Goal: Contribute content

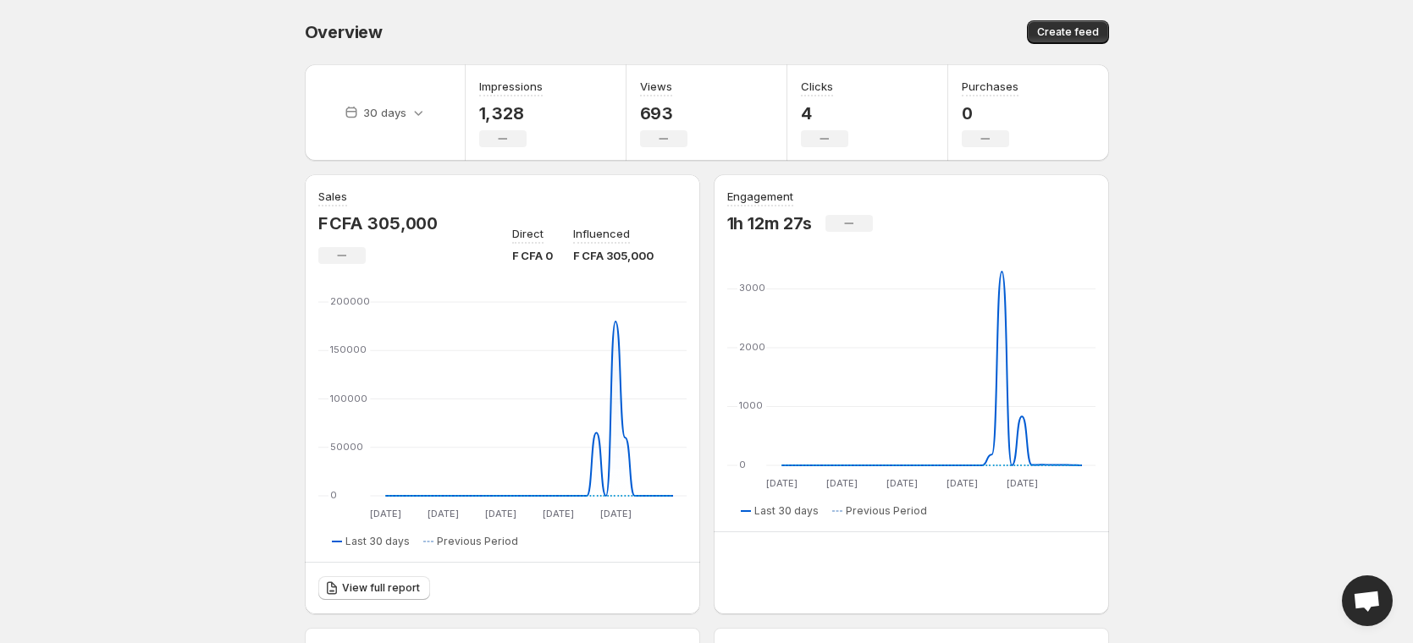
click at [1375, 605] on span "Open chat" at bounding box center [1367, 603] width 28 height 24
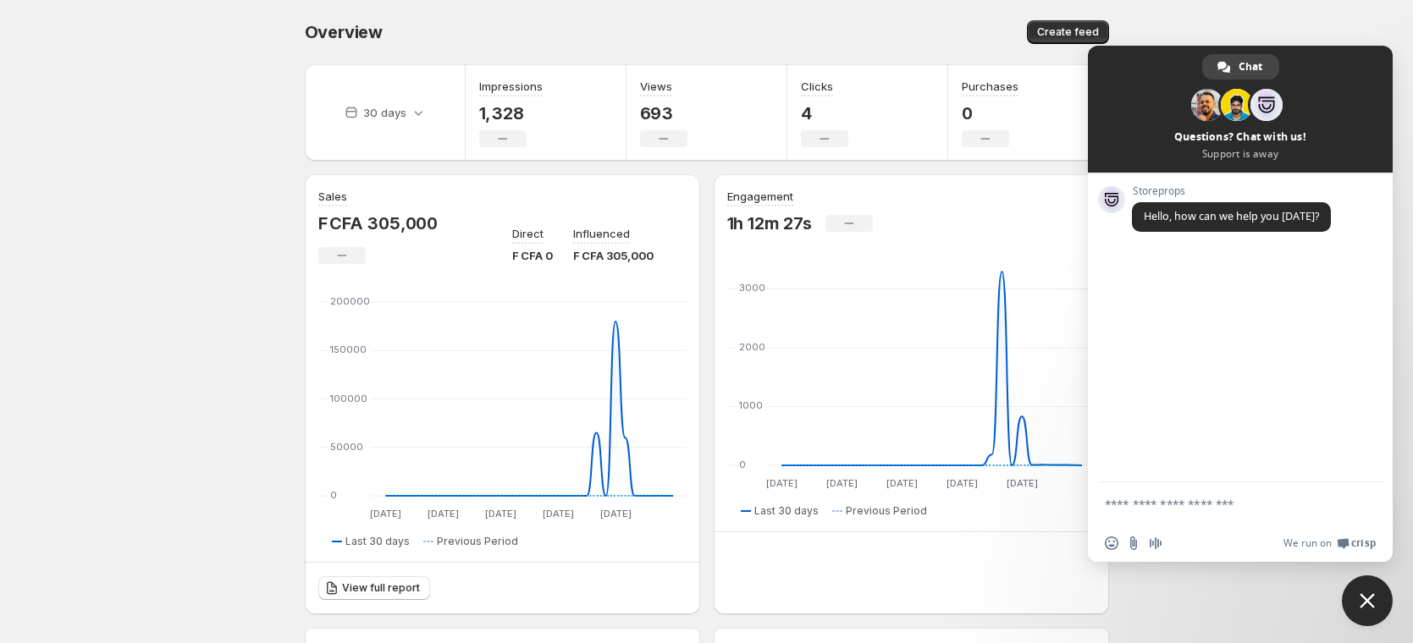
click at [1375, 603] on span "Close chat" at bounding box center [1367, 601] width 51 height 51
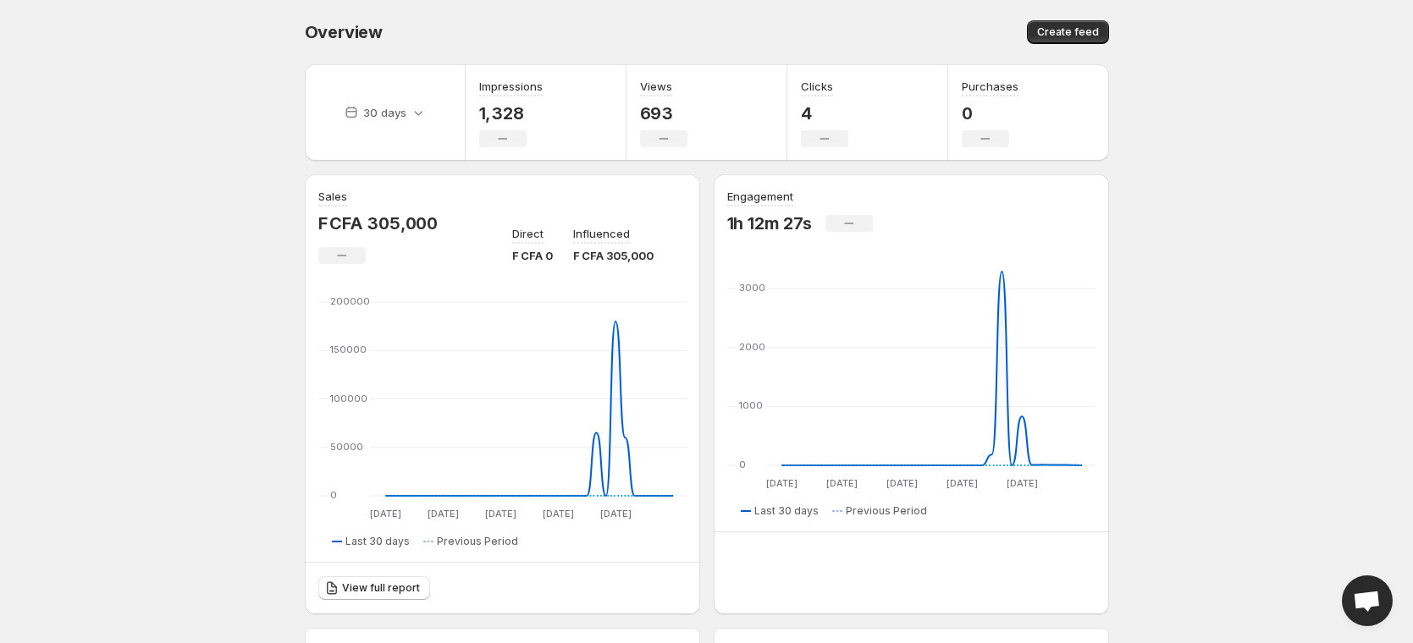
click at [1376, 601] on span "Open chat" at bounding box center [1367, 603] width 28 height 24
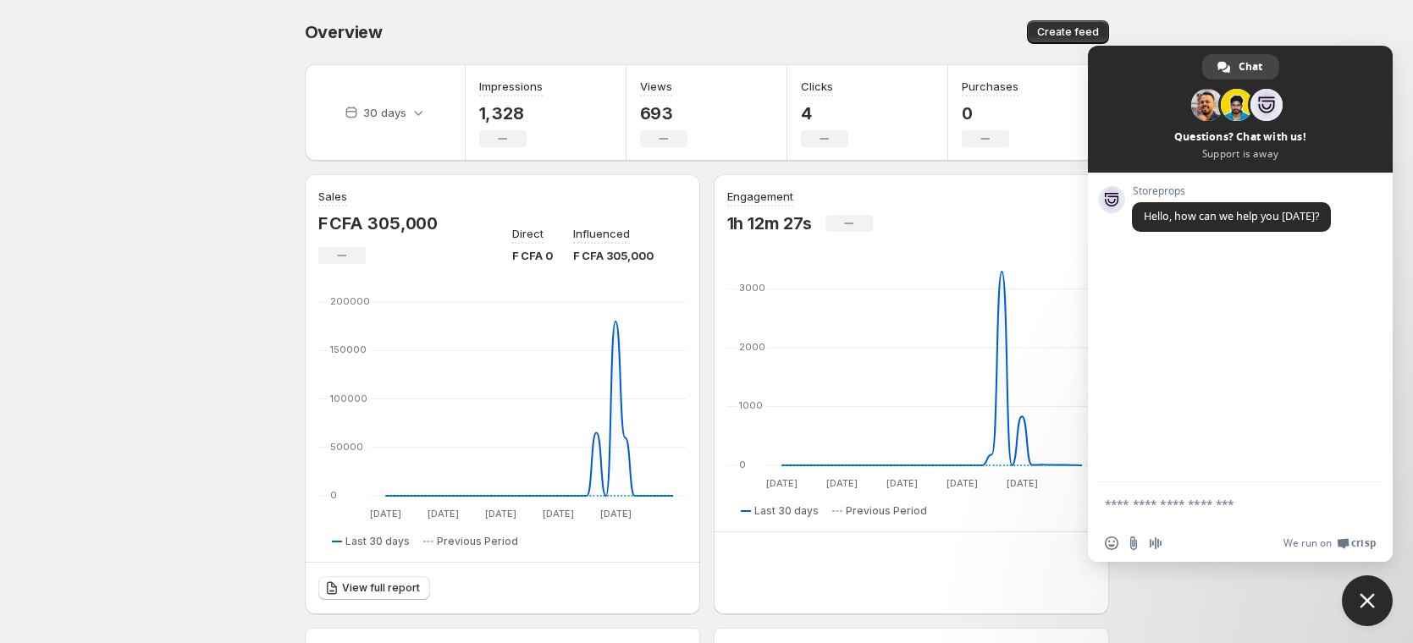
click at [1221, 515] on textarea "Compose your message..." at bounding box center [1223, 503] width 237 height 42
type textarea "*******"
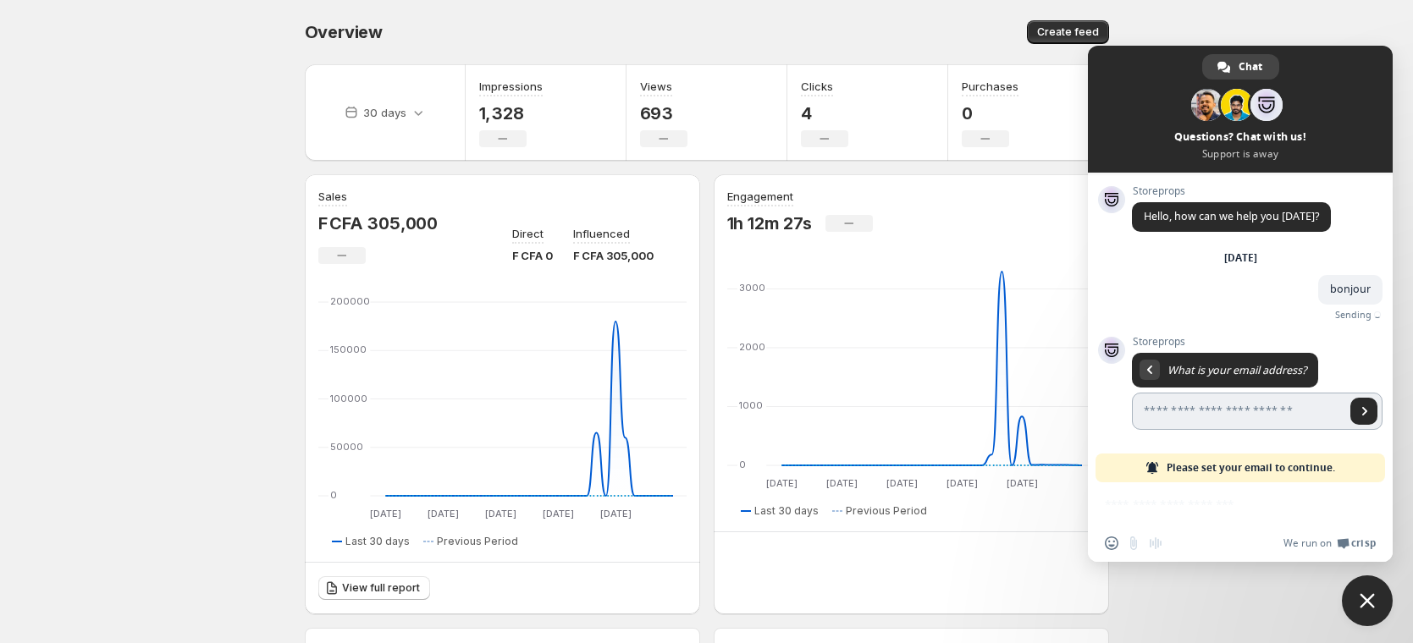
click at [1213, 411] on input "Enter your email address..." at bounding box center [1238, 411] width 213 height 37
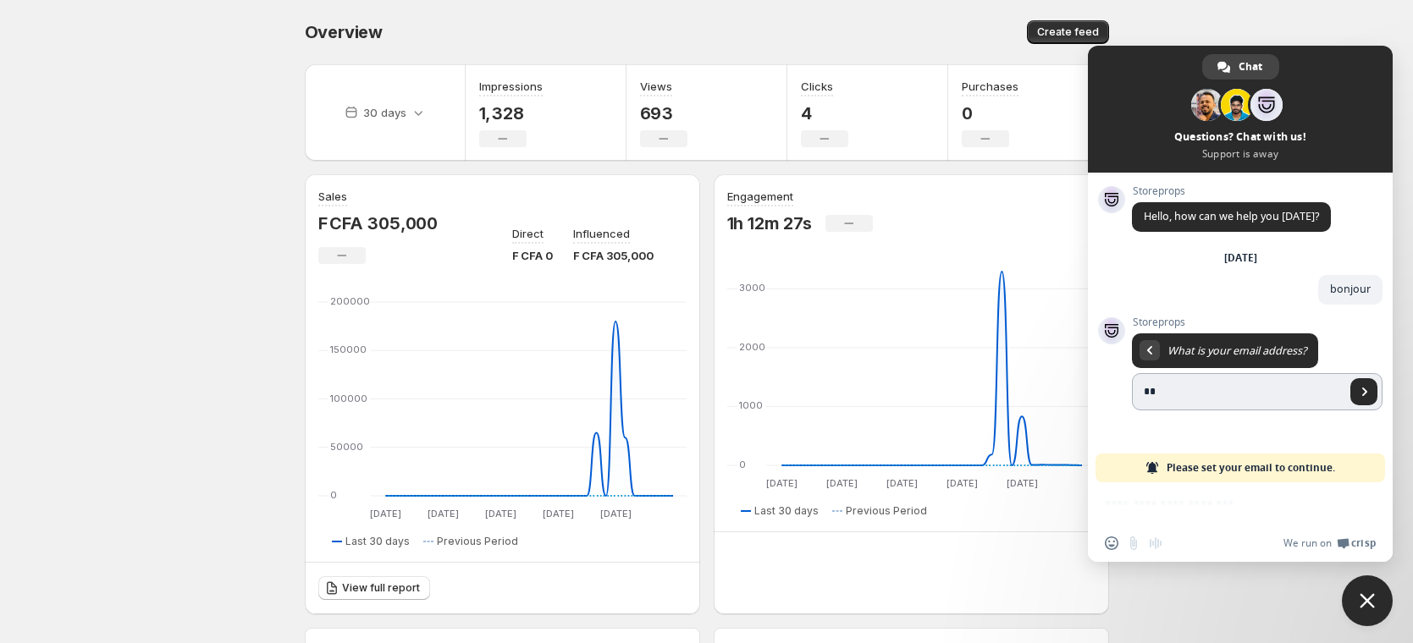
click at [1165, 389] on input "**" at bounding box center [1238, 391] width 213 height 37
type input "**********"
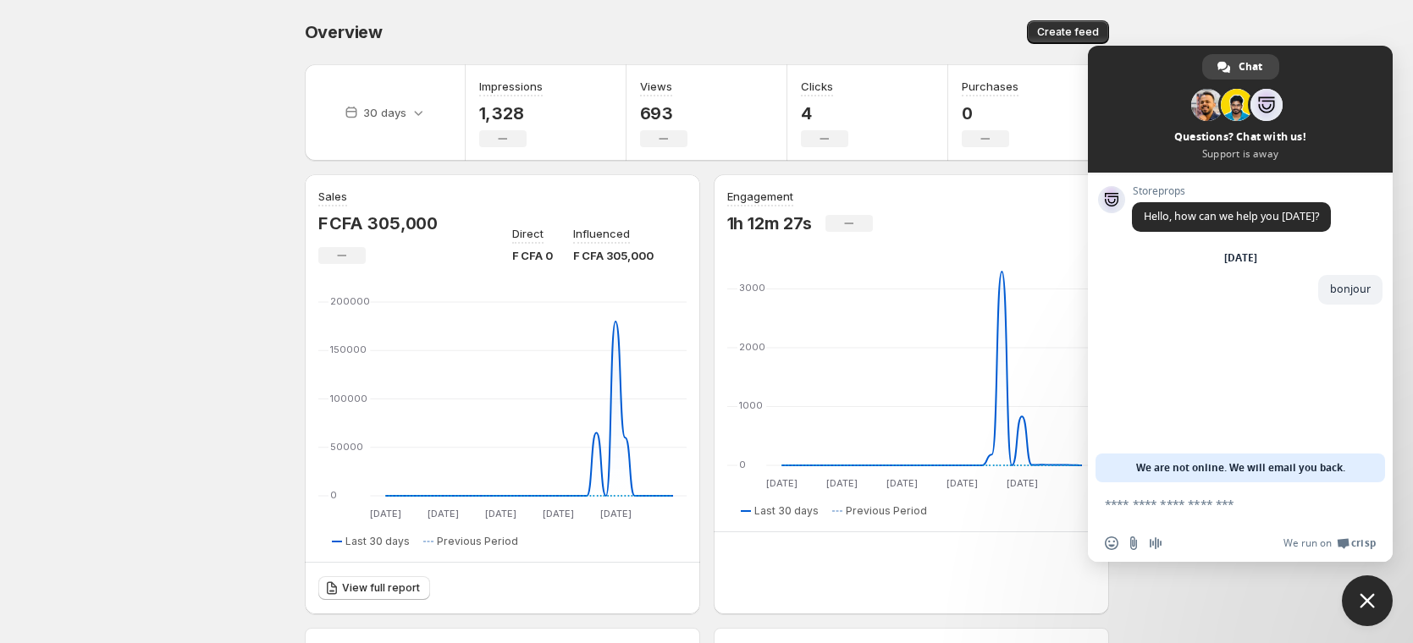
click at [1362, 605] on span "Close chat" at bounding box center [1366, 600] width 15 height 15
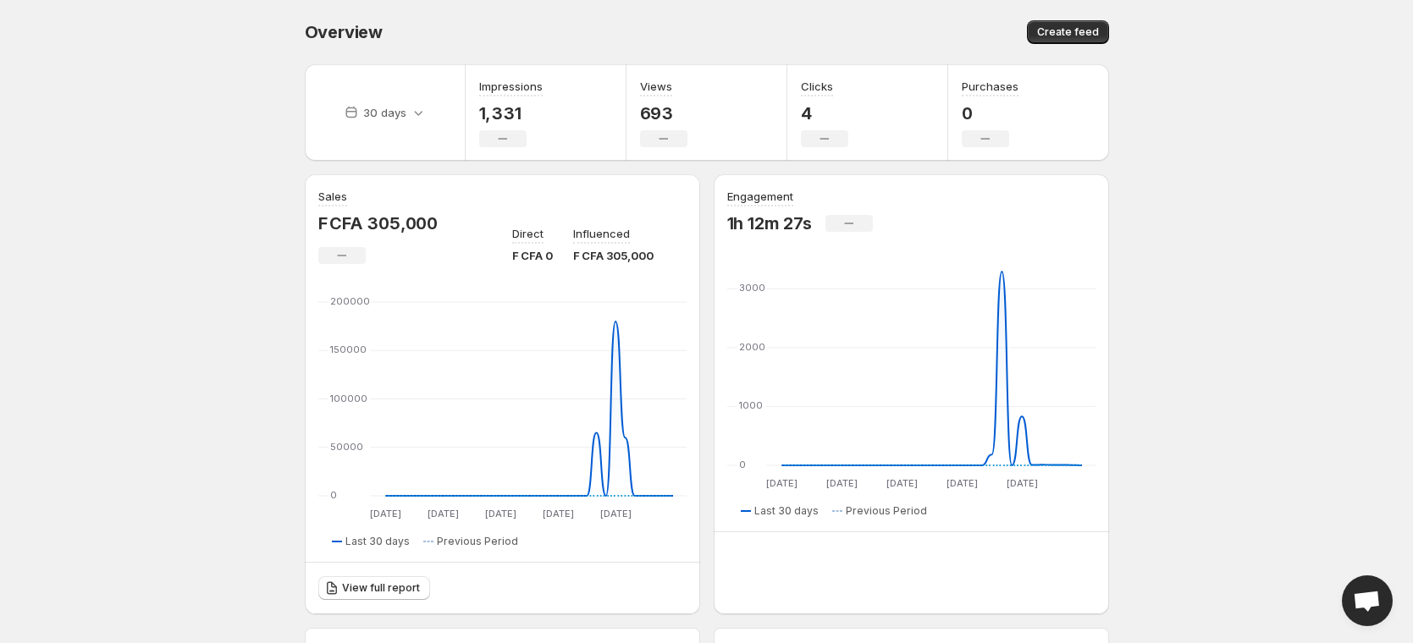
click at [1380, 612] on span "Open chat" at bounding box center [1367, 601] width 51 height 51
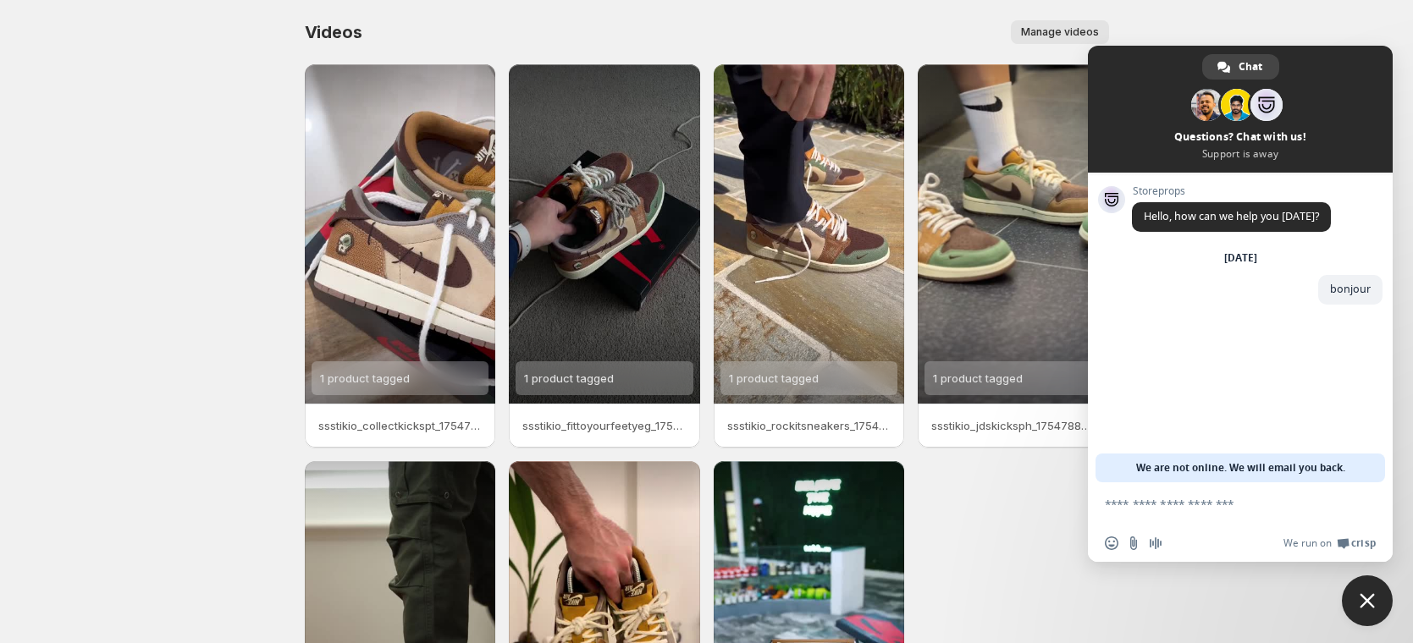
drag, startPoint x: 1351, startPoint y: 587, endPoint x: 1276, endPoint y: 434, distance: 170.0
click at [1351, 587] on span "Close chat" at bounding box center [1367, 601] width 51 height 51
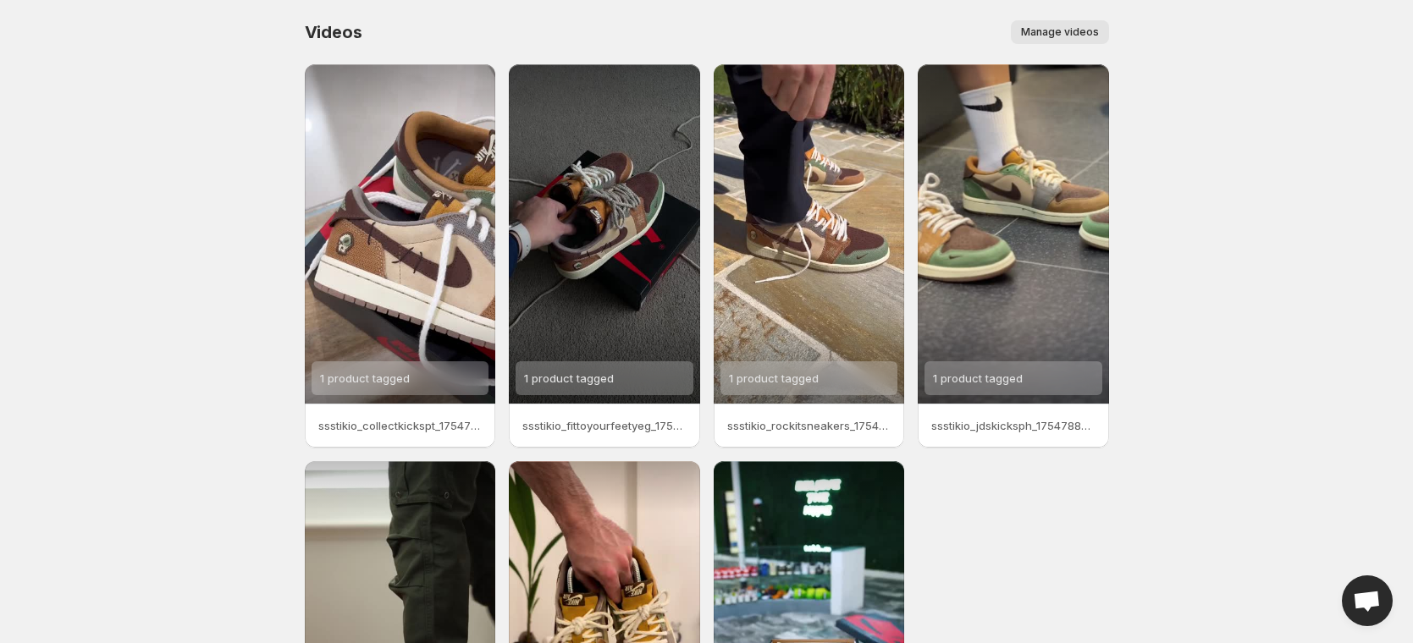
click at [1086, 37] on span "Manage videos" at bounding box center [1060, 32] width 78 height 14
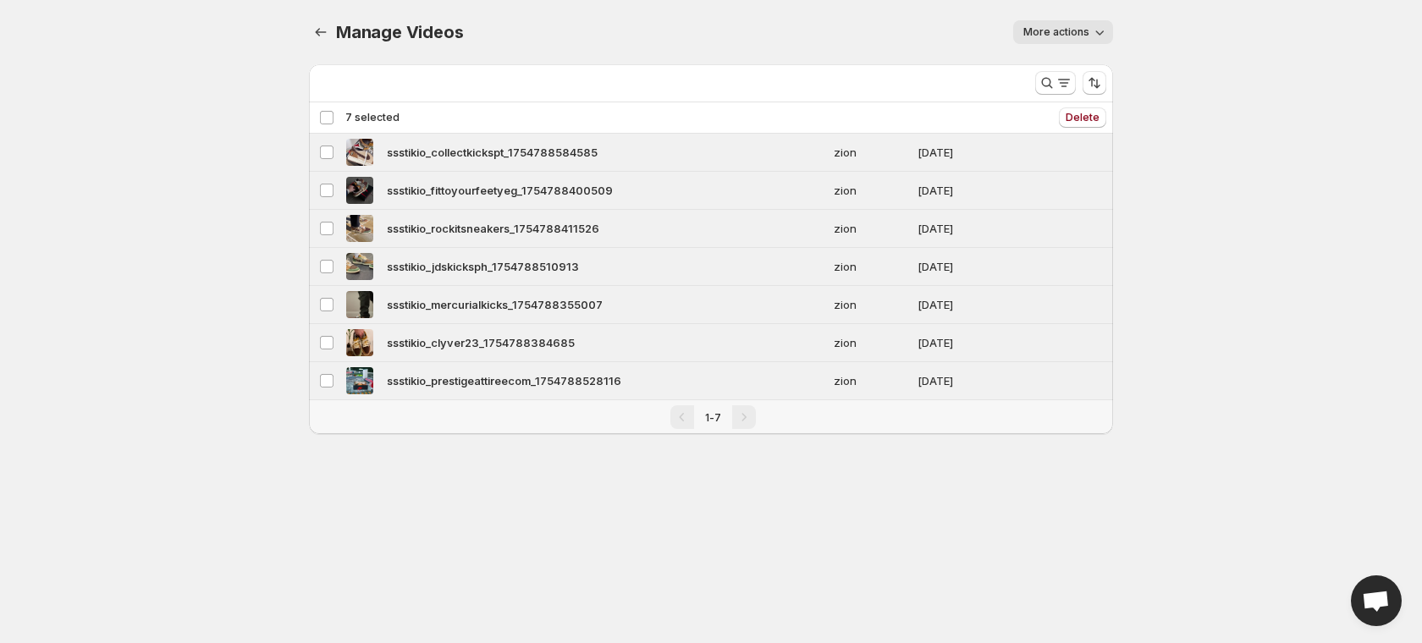
click at [878, 516] on body "Home Feeds Videos Subscription Settings Manage Videos. This page is ready Manag…" at bounding box center [711, 321] width 1422 height 643
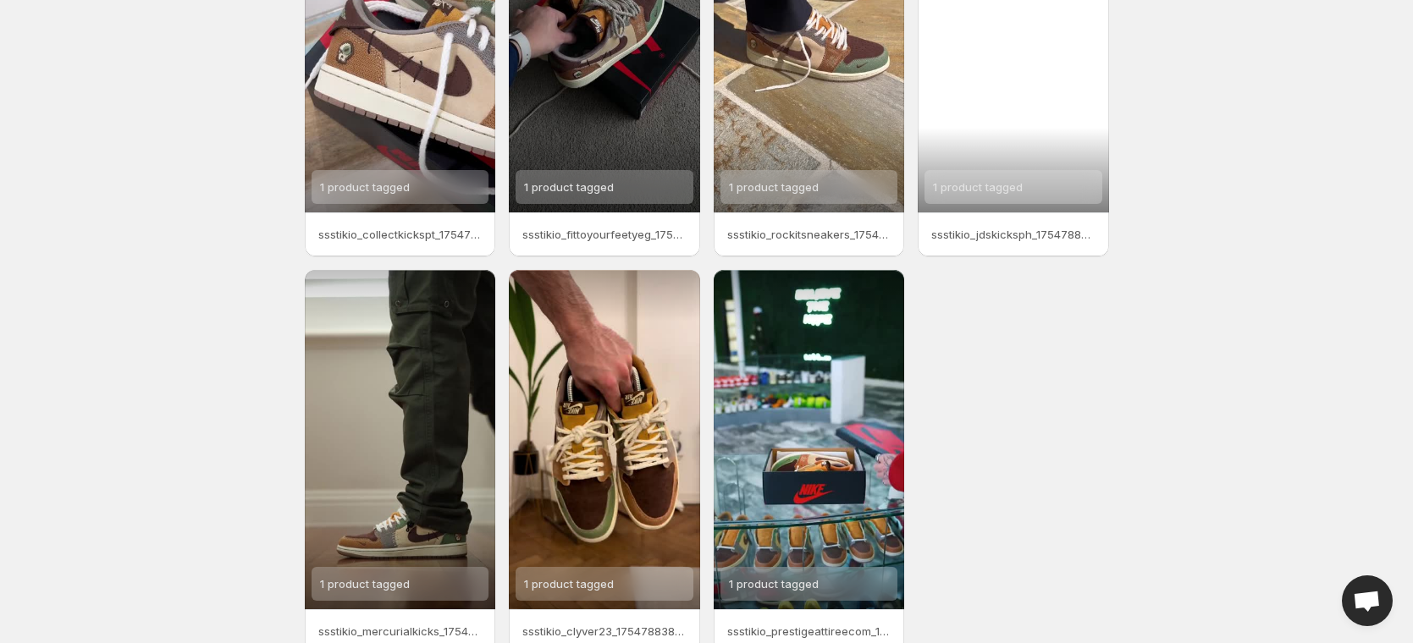
scroll to position [279, 0]
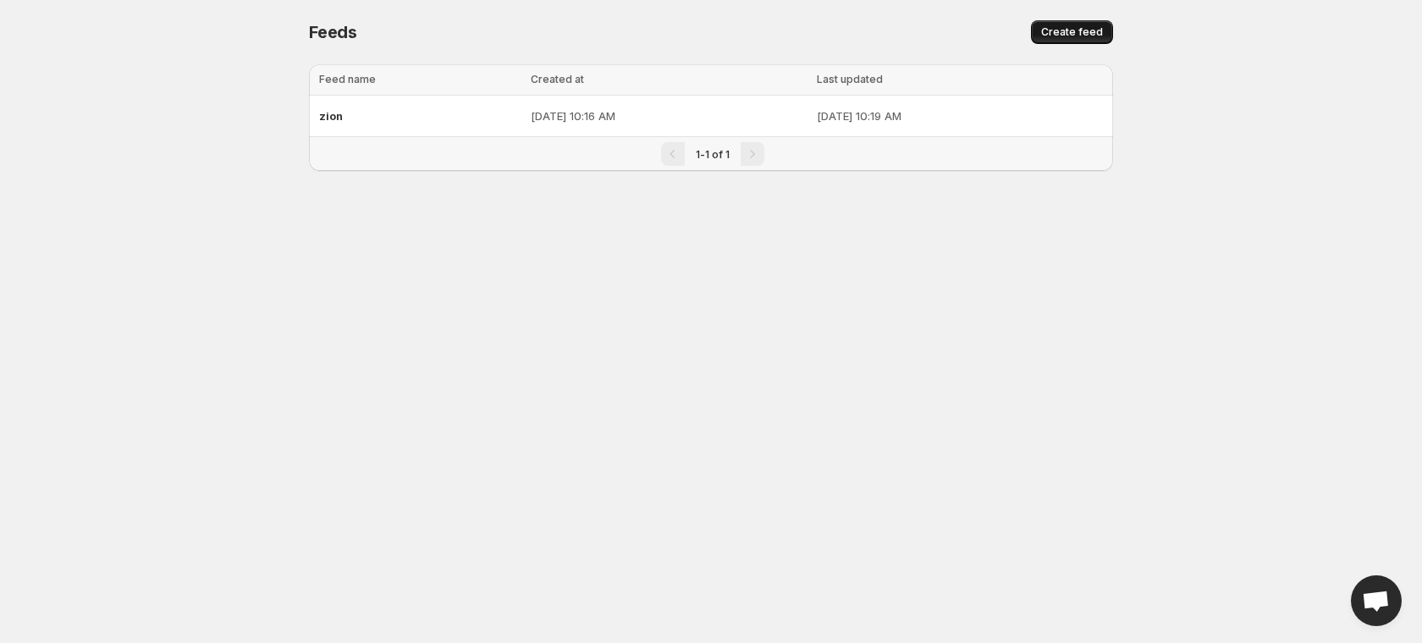
click at [1088, 33] on span "Create feed" at bounding box center [1072, 32] width 62 height 14
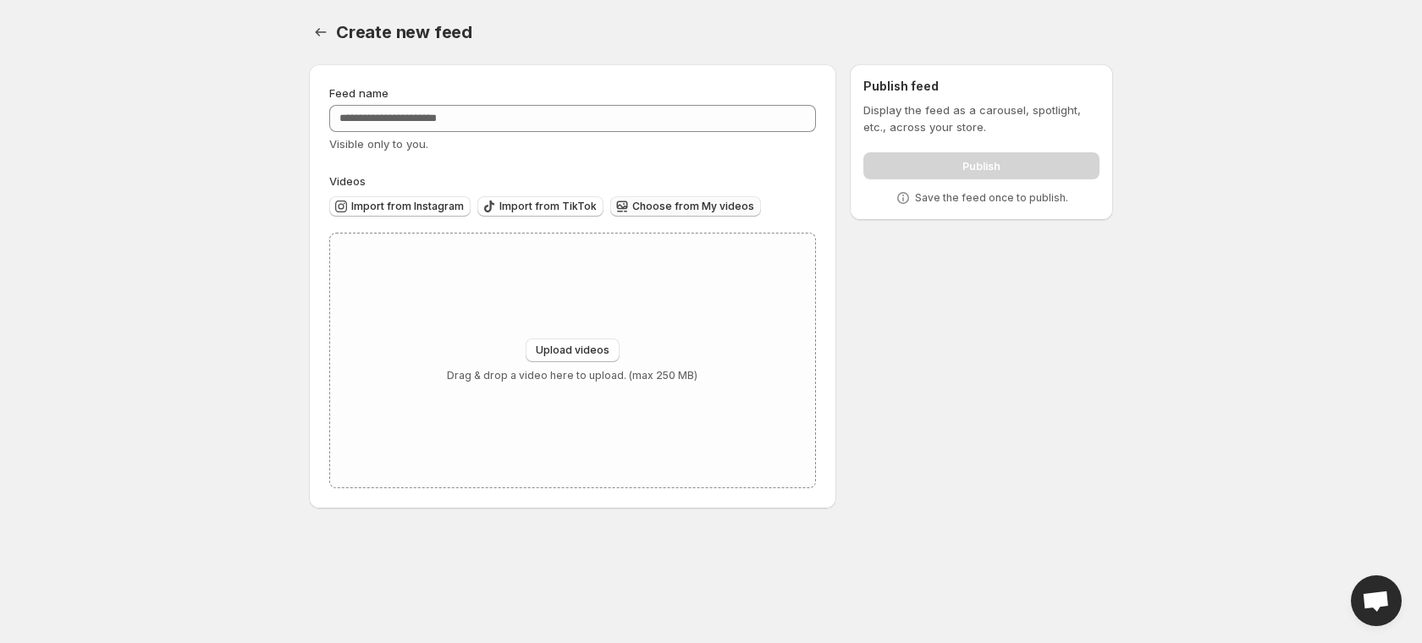
click at [652, 207] on span "Choose from My videos" at bounding box center [693, 207] width 122 height 14
click at [601, 341] on button "Upload videos" at bounding box center [573, 351] width 94 height 24
type input "**********"
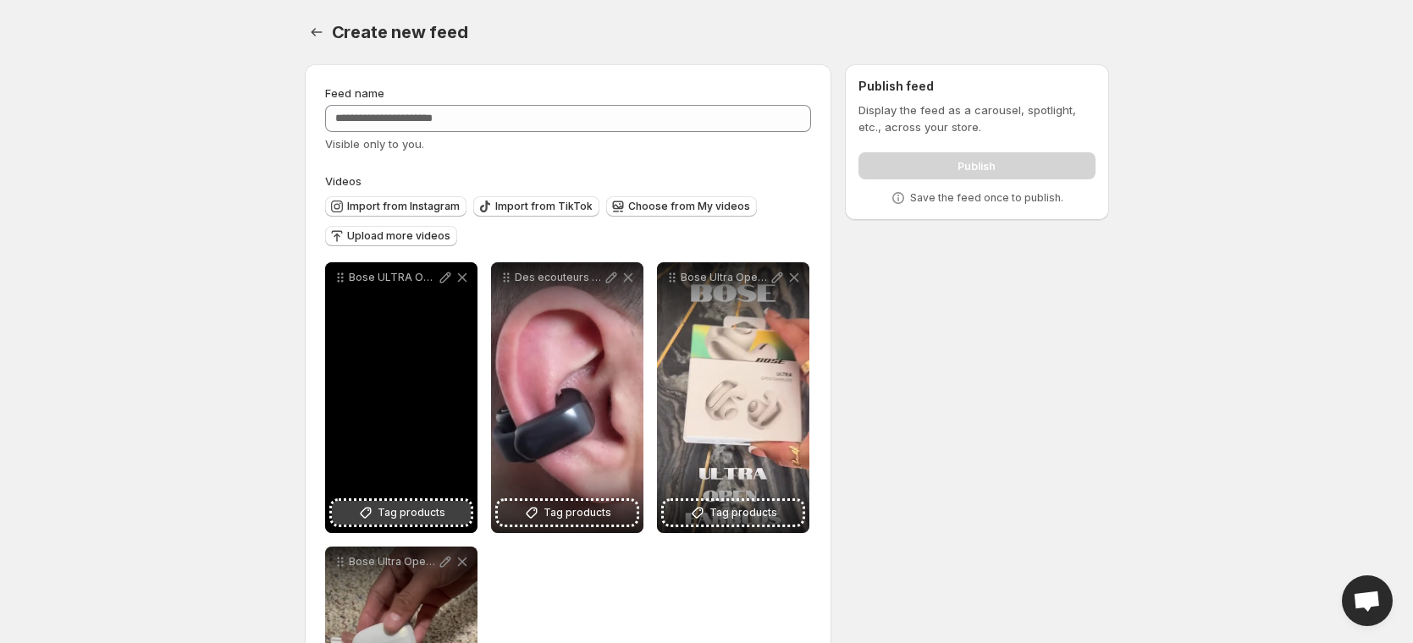
click at [385, 516] on span "Tag products" at bounding box center [411, 512] width 68 height 17
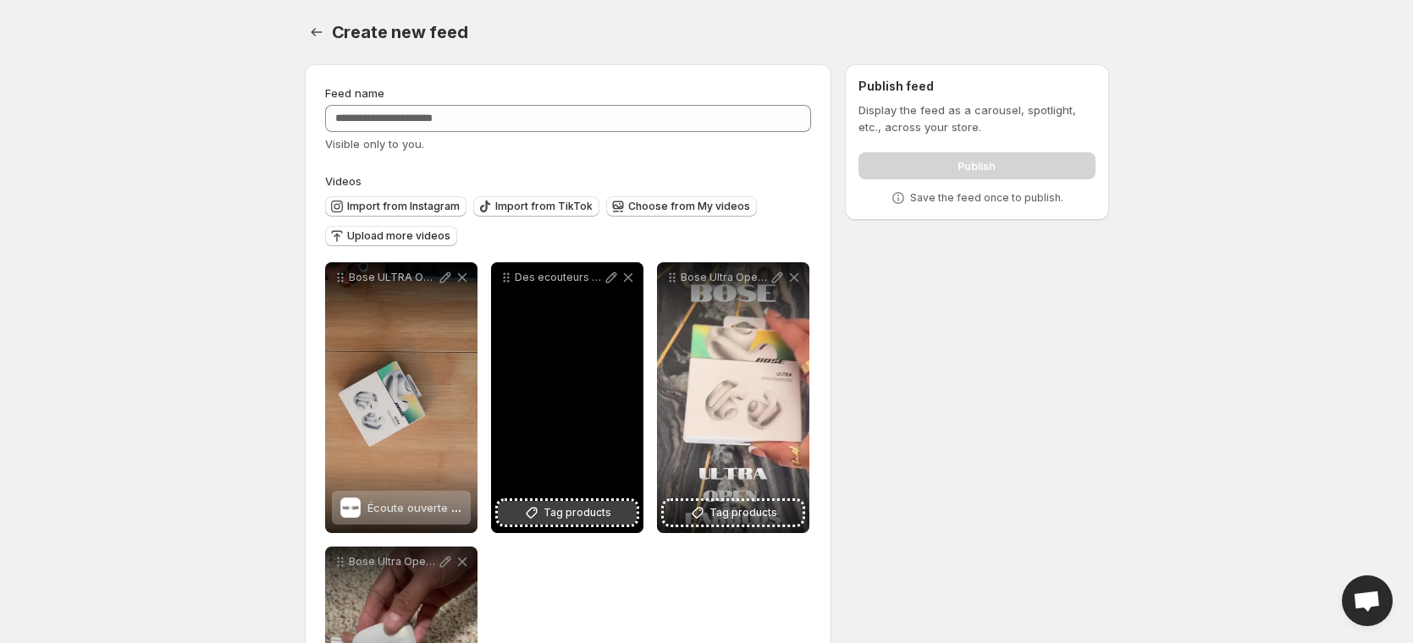
click at [570, 516] on span "Tag products" at bounding box center [577, 512] width 68 height 17
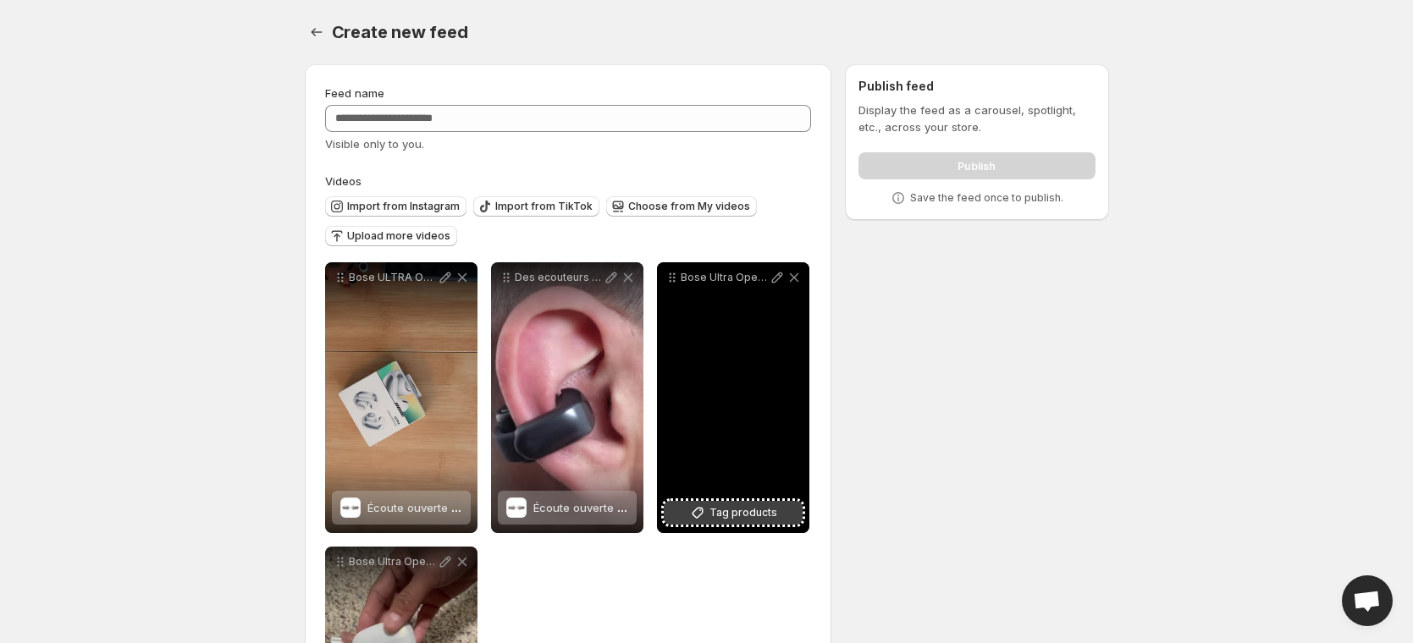
click at [744, 516] on span "Tag products" at bounding box center [743, 512] width 68 height 17
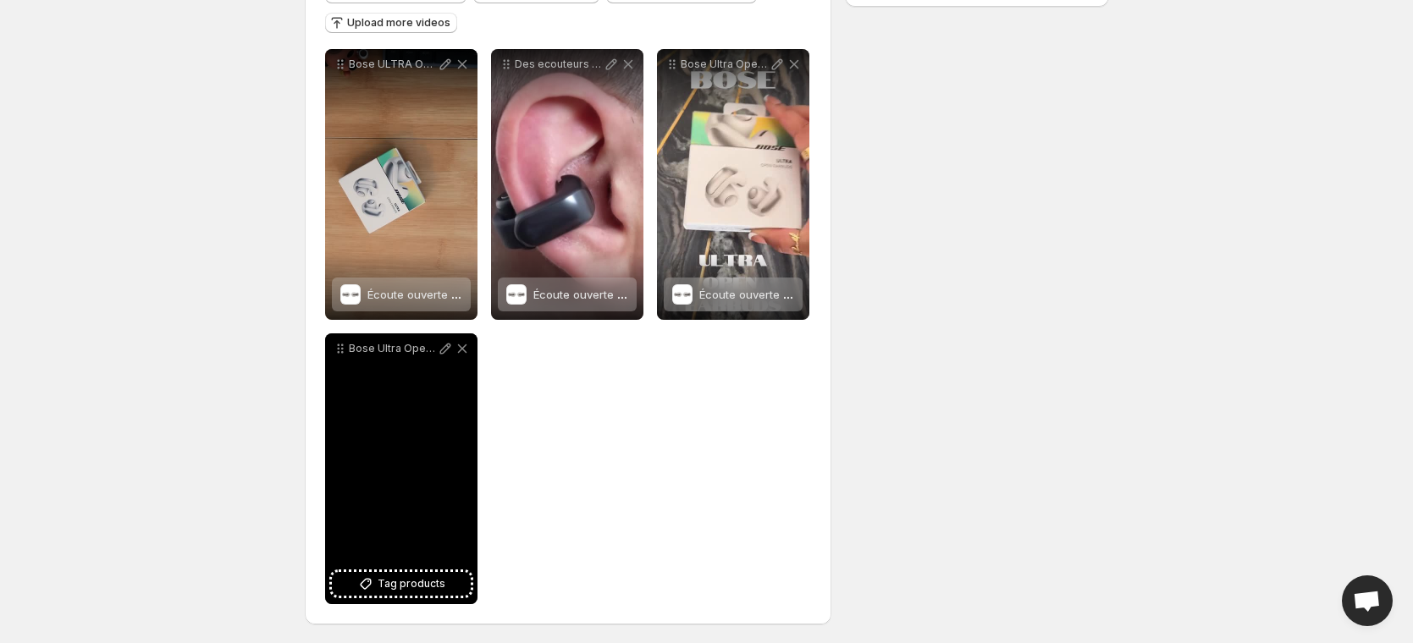
scroll to position [215, 0]
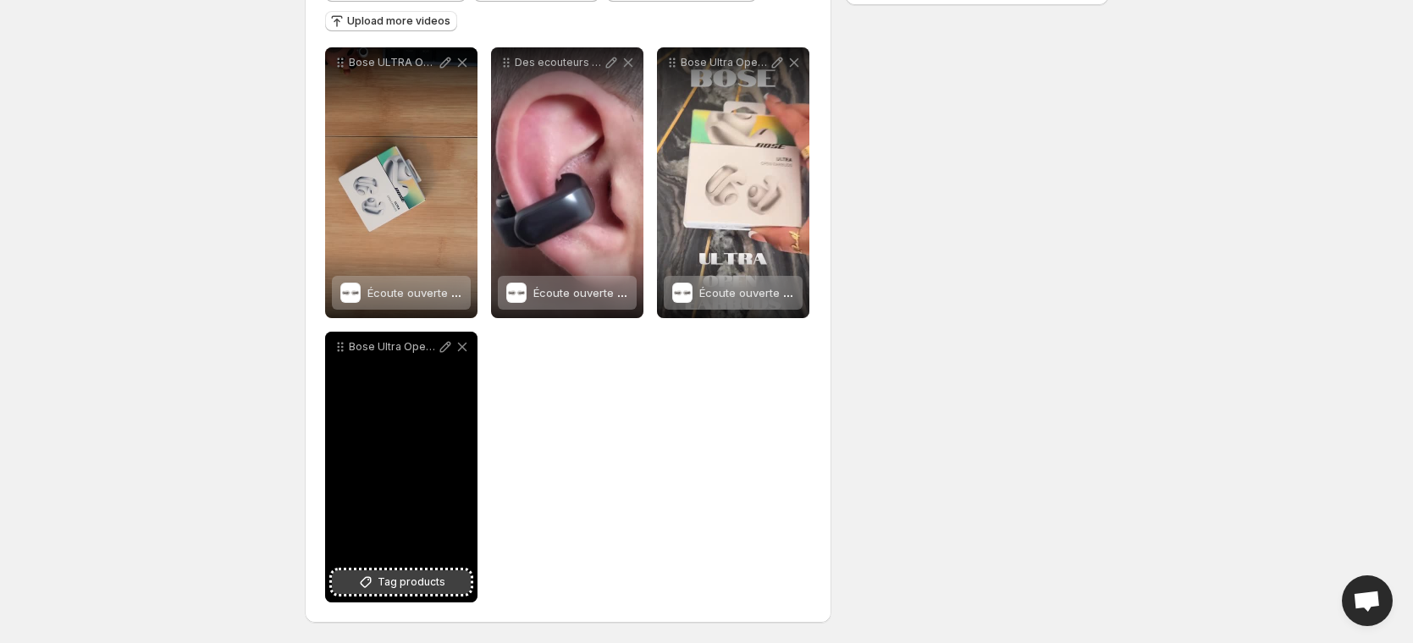
click at [397, 583] on span "Tag products" at bounding box center [411, 582] width 68 height 17
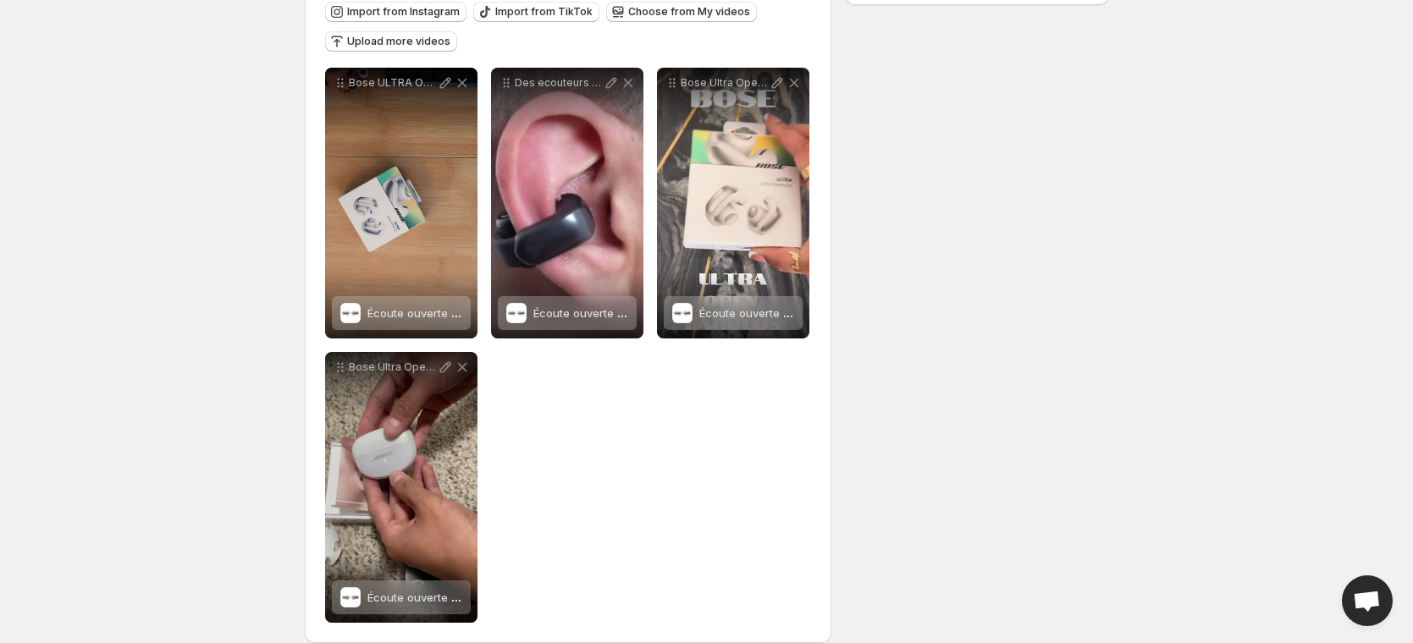
click at [1367, 609] on span "Open chat" at bounding box center [1367, 603] width 28 height 24
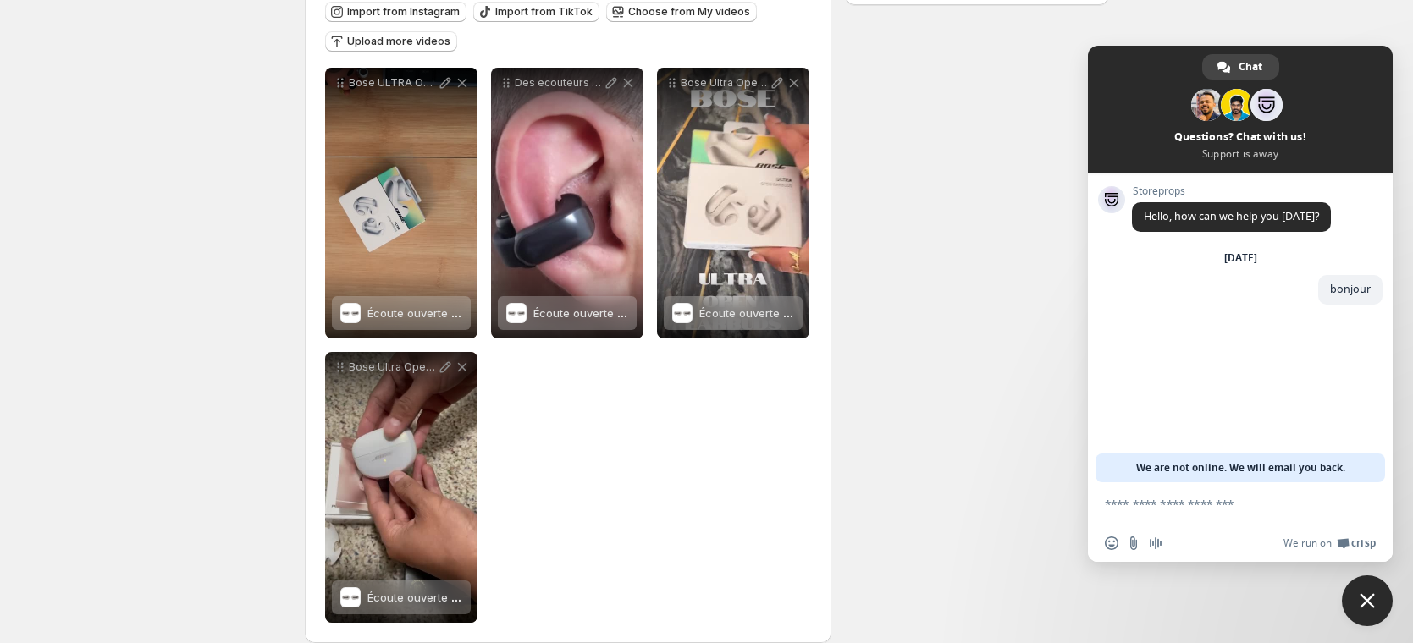
click at [1379, 602] on span "Close chat" at bounding box center [1367, 601] width 51 height 51
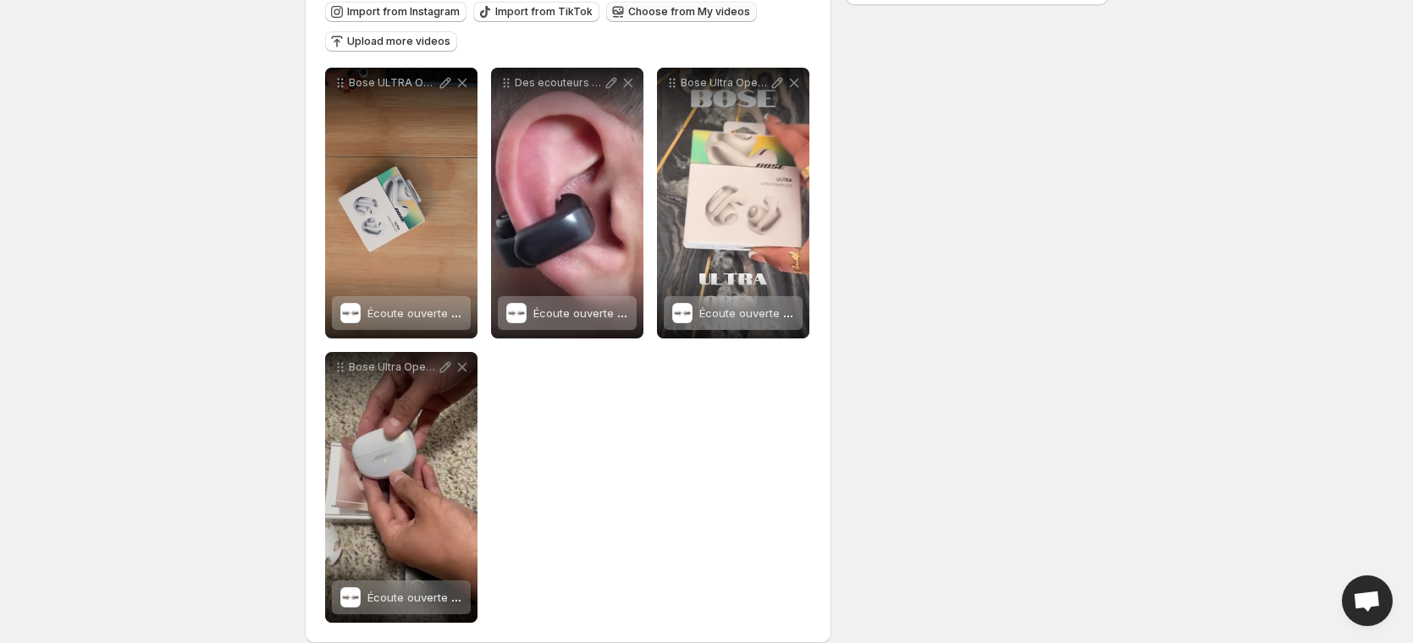
drag, startPoint x: 897, startPoint y: 74, endPoint x: 668, endPoint y: 4, distance: 239.9
click at [839, 61] on div "**********" at bounding box center [700, 250] width 818 height 828
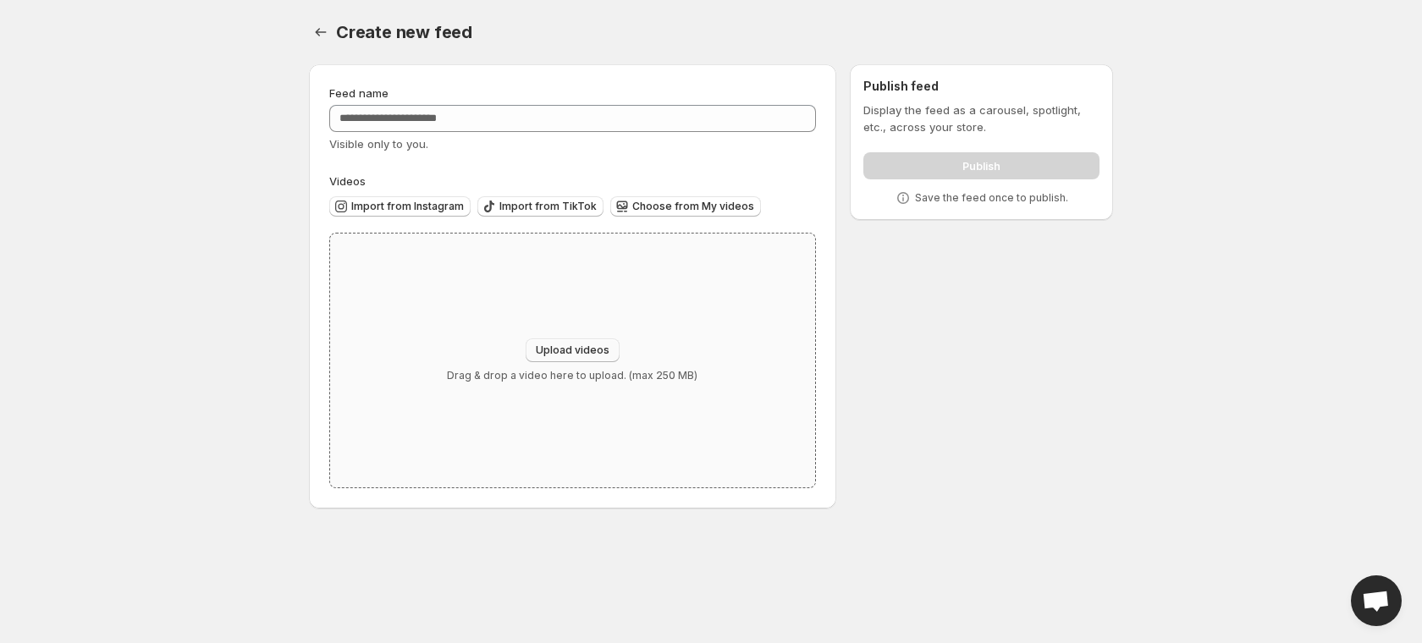
click at [579, 351] on span "Upload videos" at bounding box center [573, 351] width 74 height 14
type input "**********"
click at [647, 210] on span "Choose from My videos" at bounding box center [693, 207] width 122 height 14
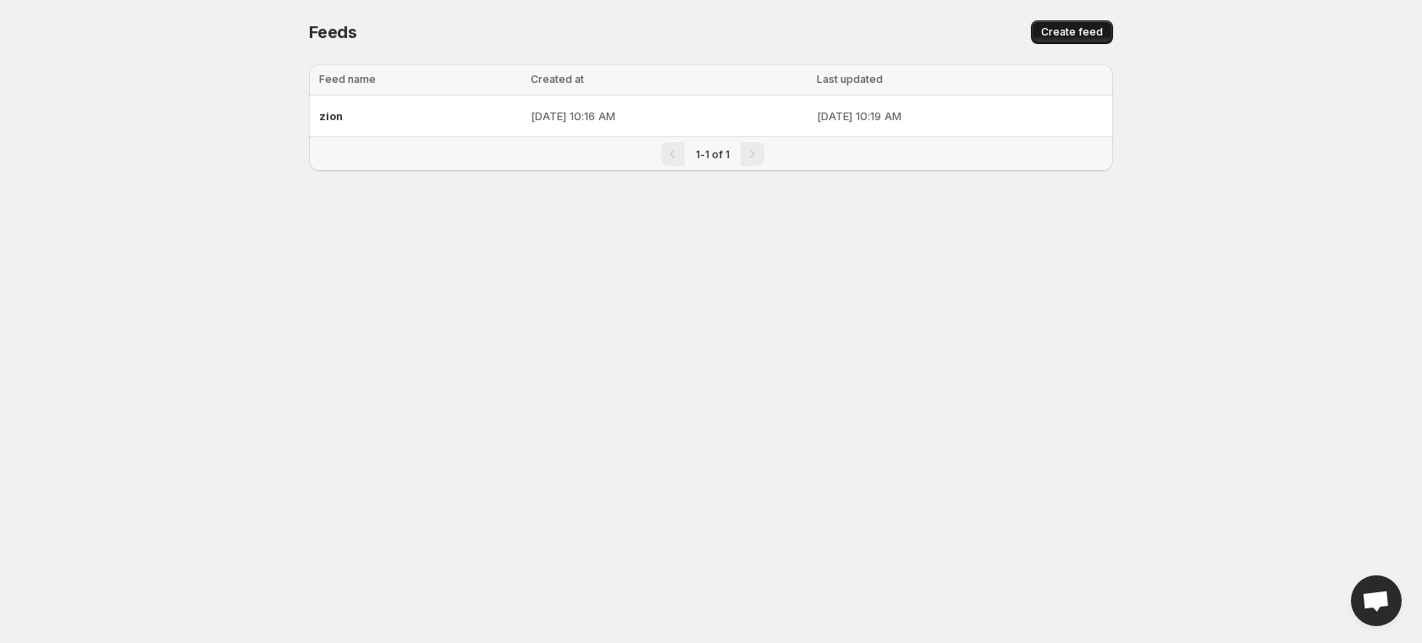
click at [1057, 31] on span "Create feed" at bounding box center [1072, 32] width 62 height 14
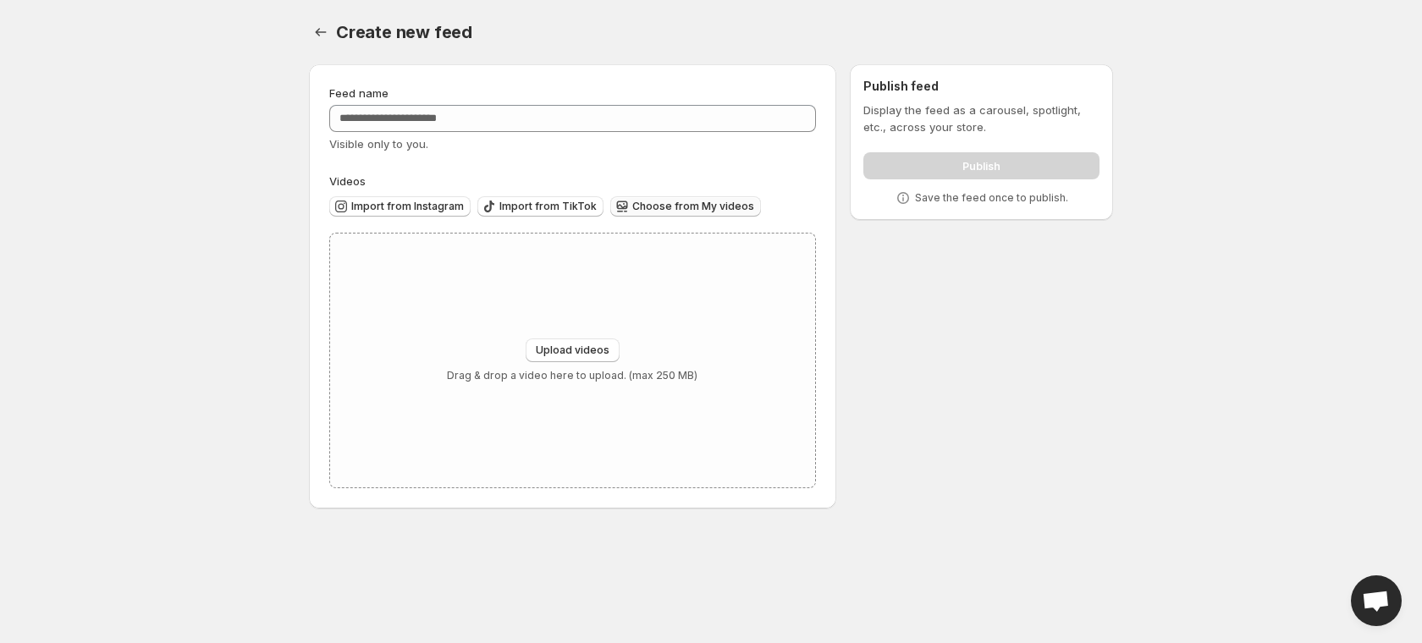
click at [686, 216] on button "Choose from My videos" at bounding box center [685, 206] width 151 height 20
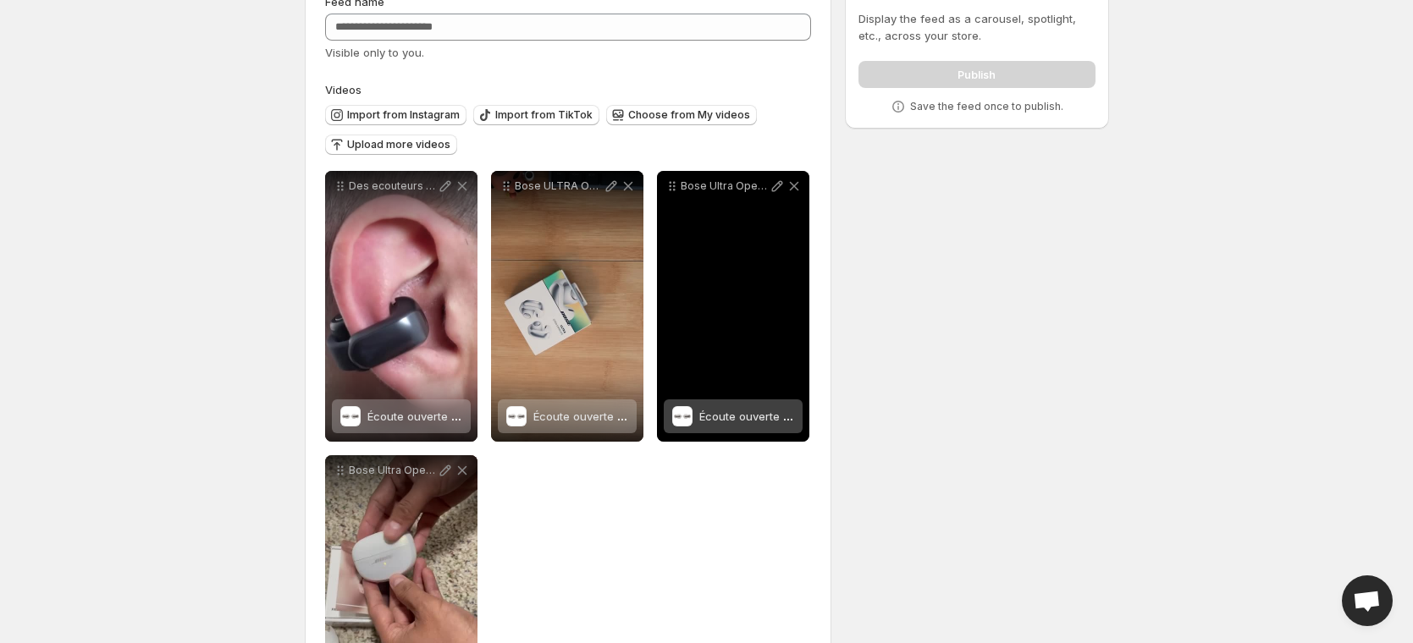
scroll to position [92, 0]
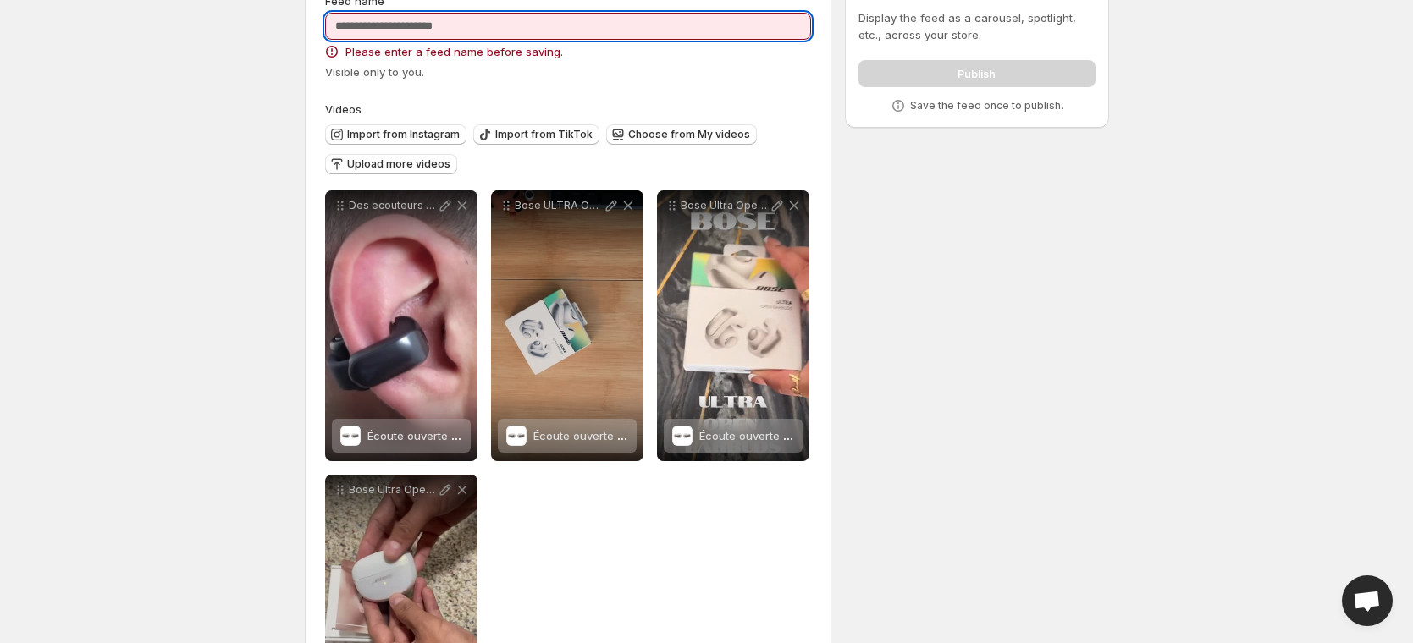
click at [556, 18] on input "Feed name" at bounding box center [568, 26] width 487 height 27
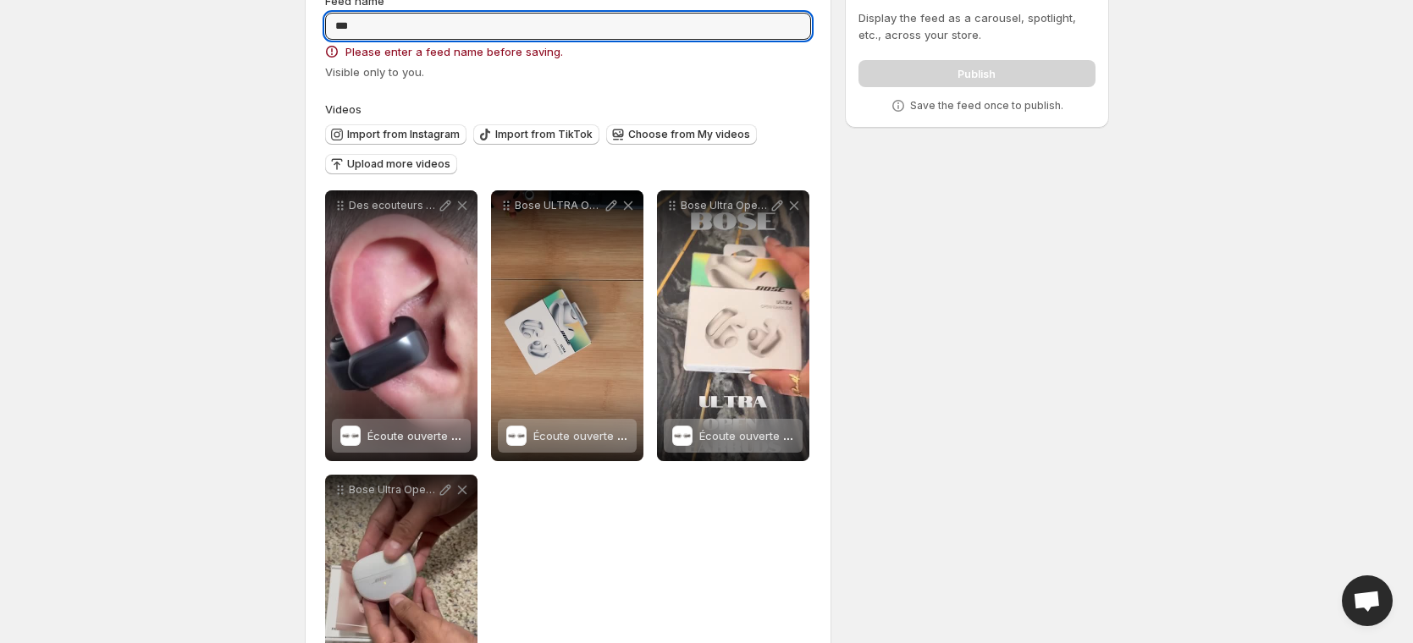
type input "***"
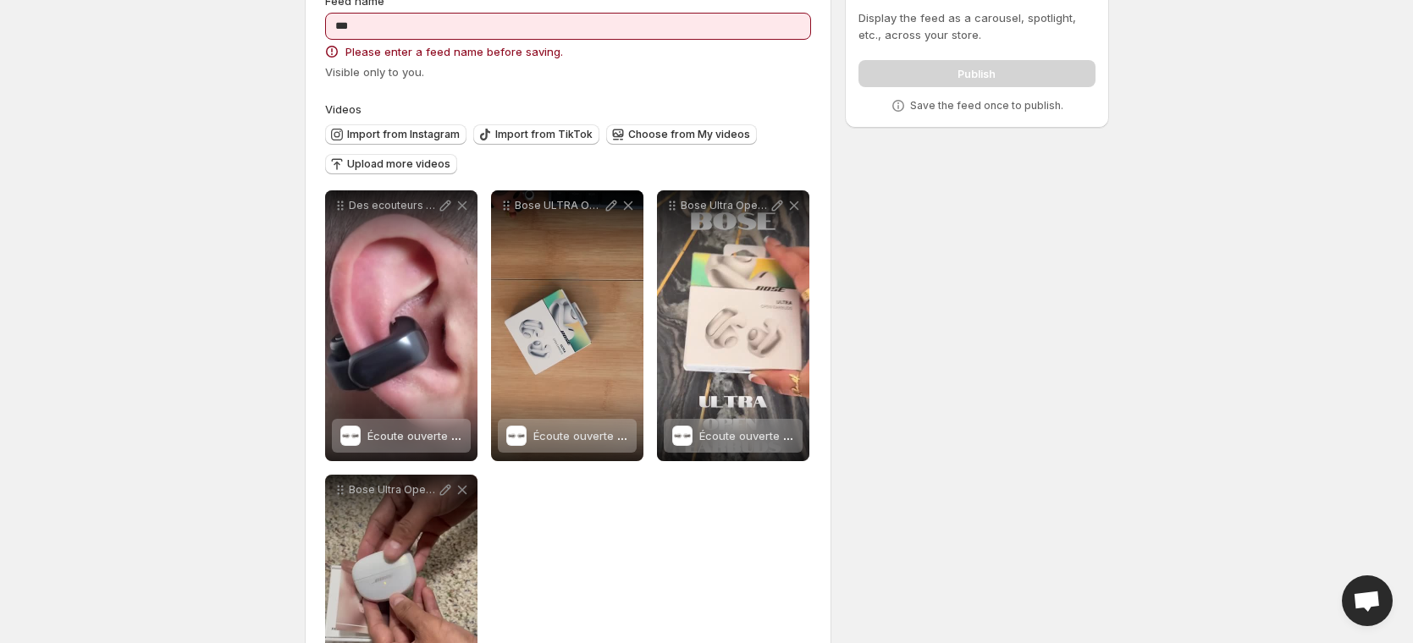
scroll to position [0, 0]
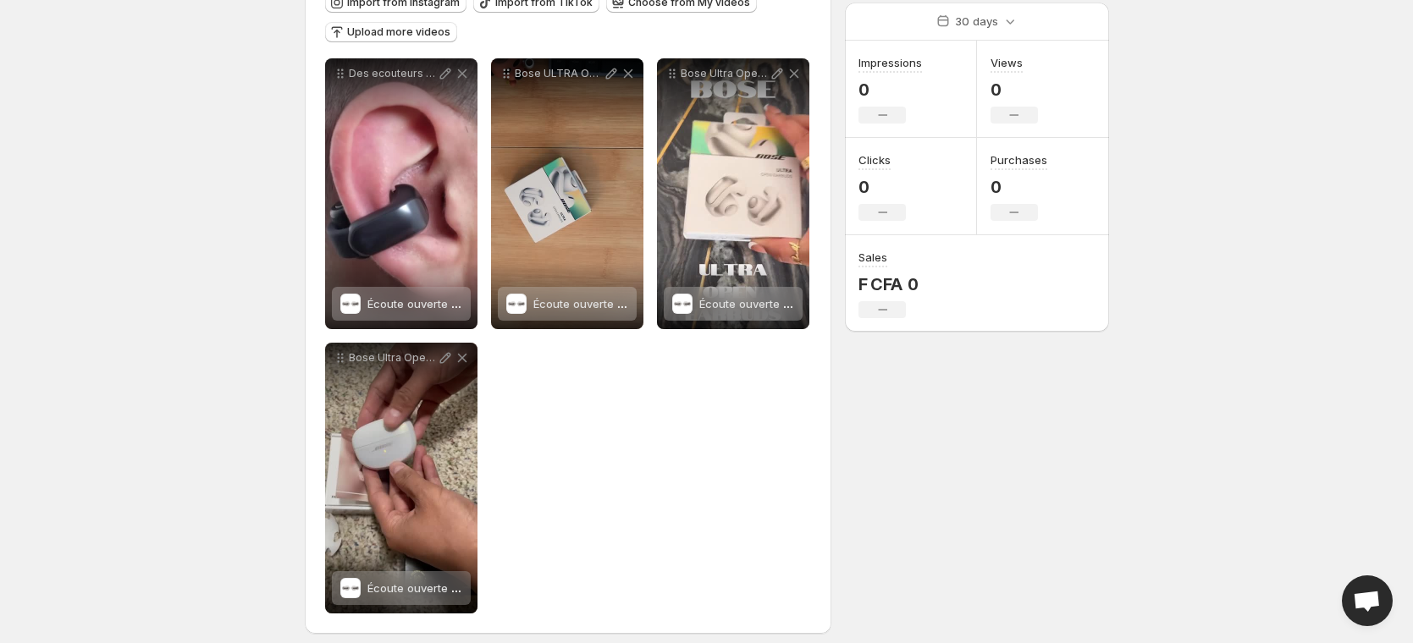
scroll to position [215, 0]
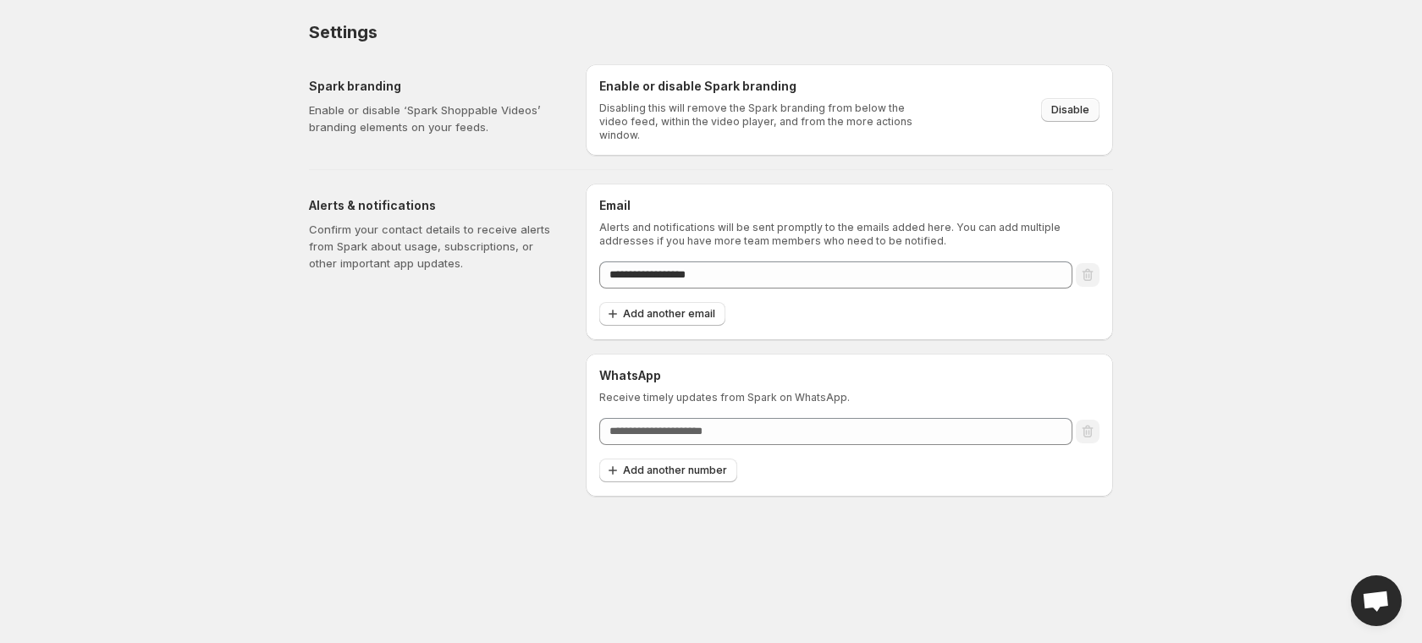
click at [1072, 109] on span "Disable" at bounding box center [1070, 110] width 38 height 14
